Goal: Transaction & Acquisition: Purchase product/service

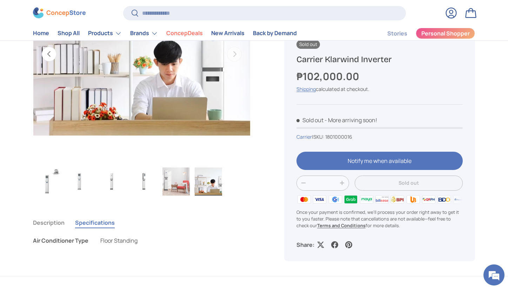
scroll to position [175, 0]
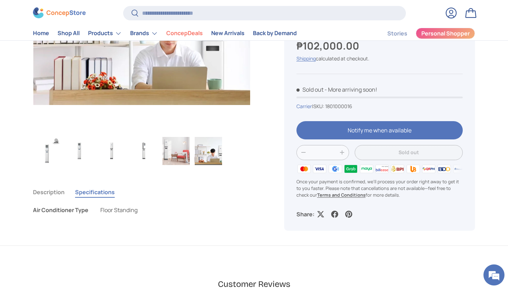
click at [77, 152] on img "Gallery Viewer" at bounding box center [79, 151] width 27 height 28
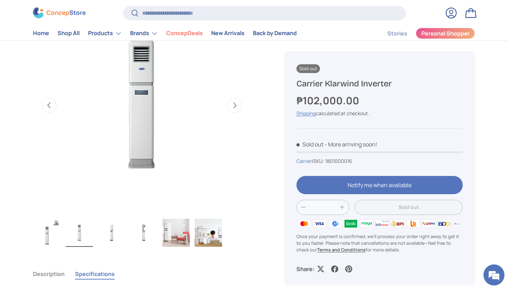
scroll to position [29, 0]
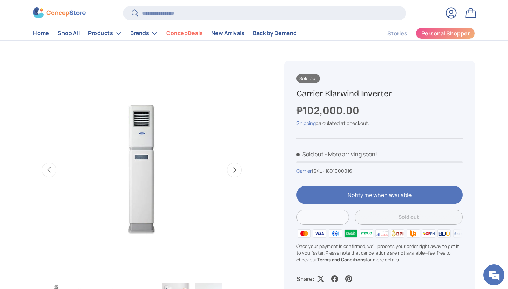
click at [237, 172] on button "Next" at bounding box center [234, 169] width 15 height 15
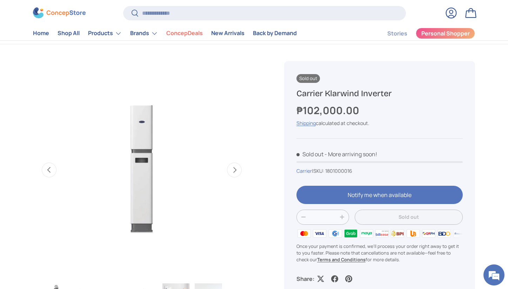
click at [237, 172] on button "Next" at bounding box center [234, 169] width 15 height 15
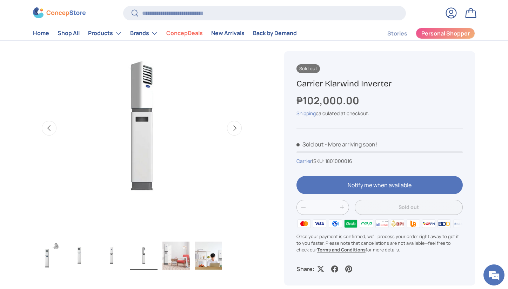
scroll to position [160, 0]
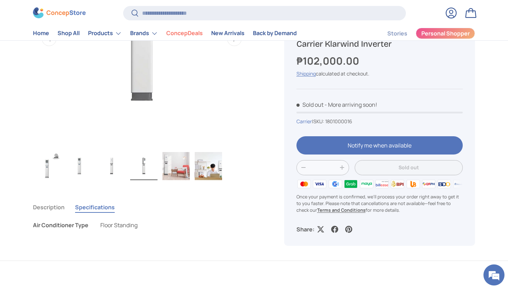
click at [47, 208] on button "Description" at bounding box center [49, 207] width 32 height 16
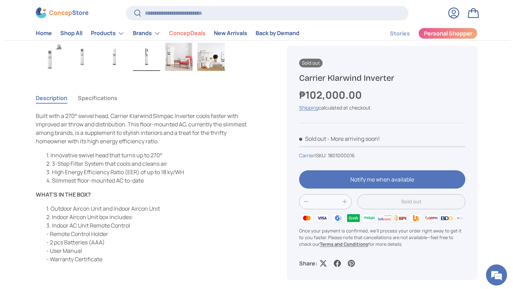
scroll to position [0, 0]
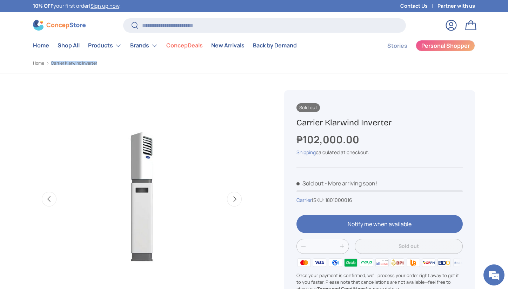
drag, startPoint x: 104, startPoint y: 64, endPoint x: 51, endPoint y: 64, distance: 53.0
click at [51, 64] on ol "Home Carrier Klarwind Inverter" at bounding box center [142, 63] width 218 height 6
copy link "Carrier Klarwind Inverter"
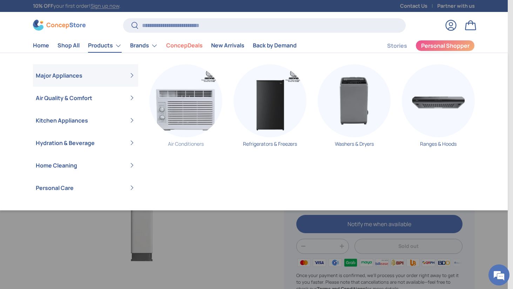
click at [179, 101] on img "Primary" at bounding box center [185, 100] width 73 height 73
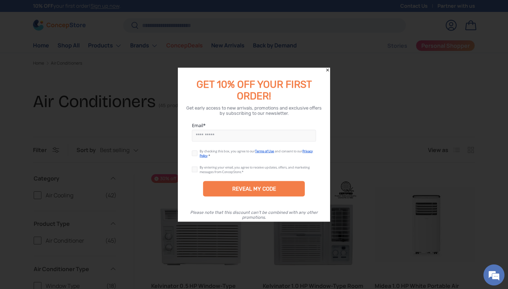
click at [329, 70] on icon "Close" at bounding box center [327, 69] width 5 height 5
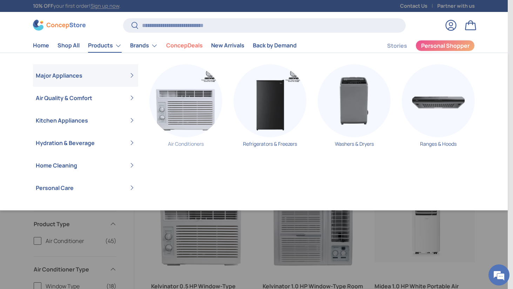
click at [188, 111] on img "Primary" at bounding box center [185, 100] width 73 height 73
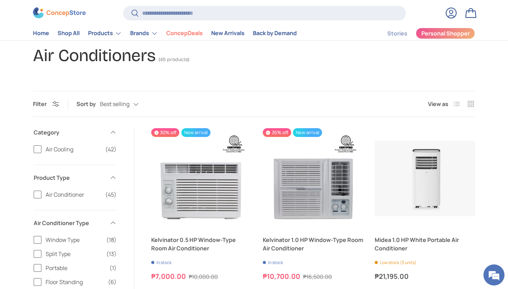
scroll to position [48, 0]
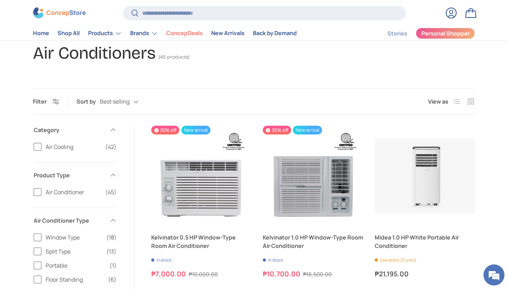
click at [37, 191] on label "Air Conditioner (45)" at bounding box center [75, 192] width 83 height 8
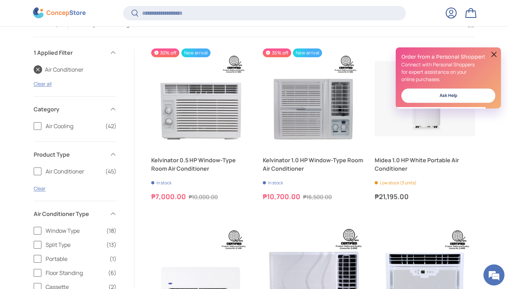
scroll to position [168, 0]
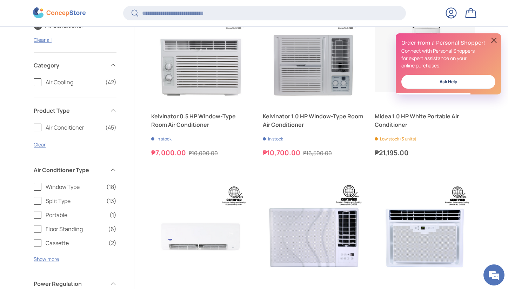
click at [38, 231] on label "Floor Standing (6)" at bounding box center [75, 229] width 83 height 8
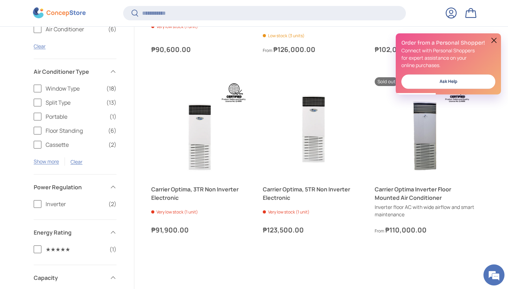
scroll to position [316, 0]
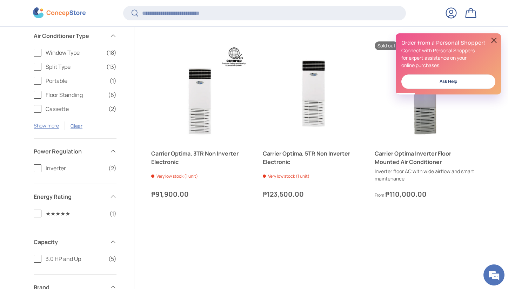
click at [38, 107] on label "Cassette (2)" at bounding box center [75, 109] width 83 height 8
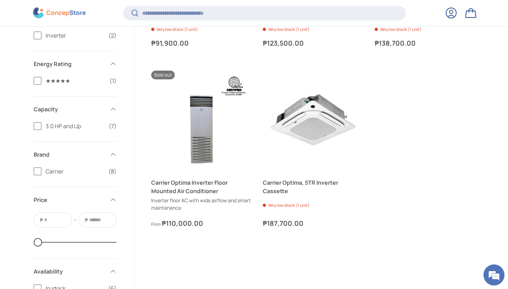
scroll to position [462, 0]
click at [35, 127] on label "3.0 HP and Up (7)" at bounding box center [75, 126] width 83 height 8
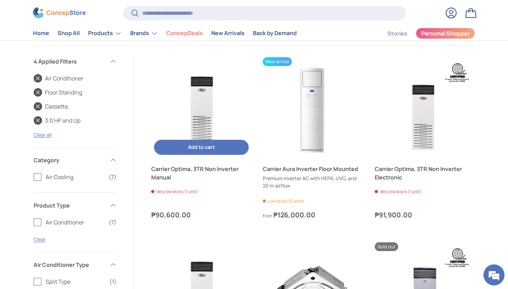
scroll to position [116, 0]
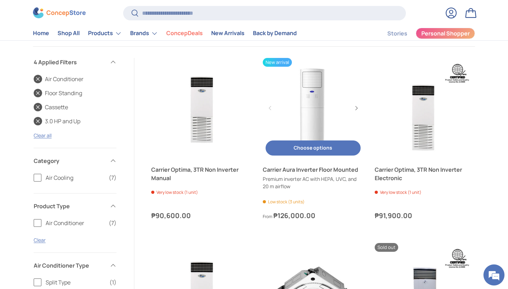
click at [297, 170] on link "Carrier Aura Inverter Floor Mounted" at bounding box center [313, 169] width 100 height 8
